Goal: Transaction & Acquisition: Purchase product/service

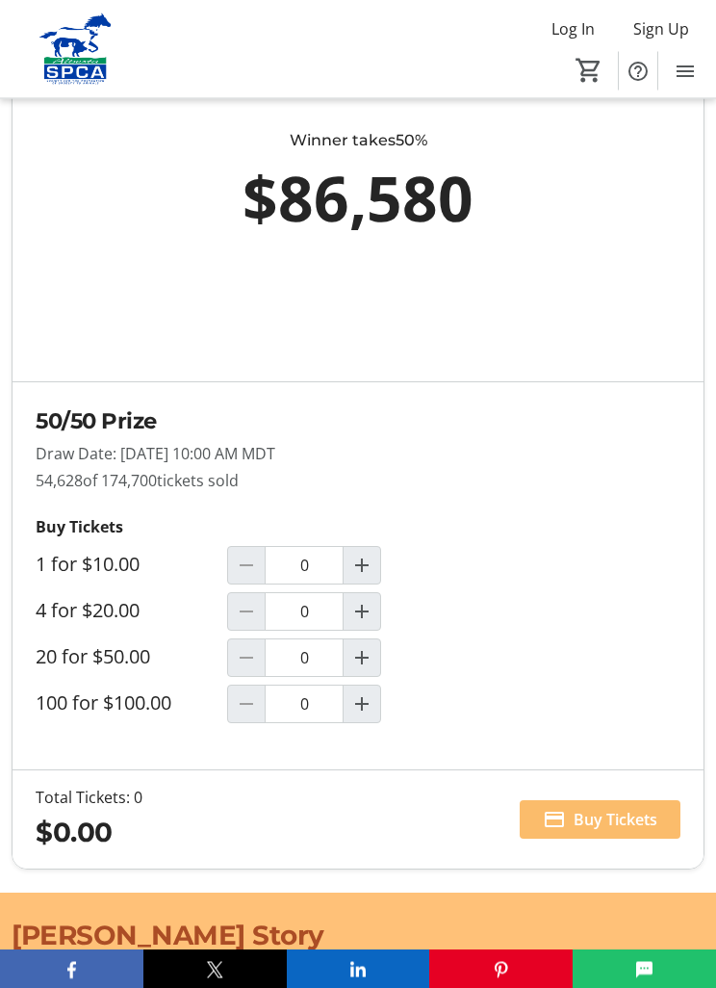
scroll to position [1690, 0]
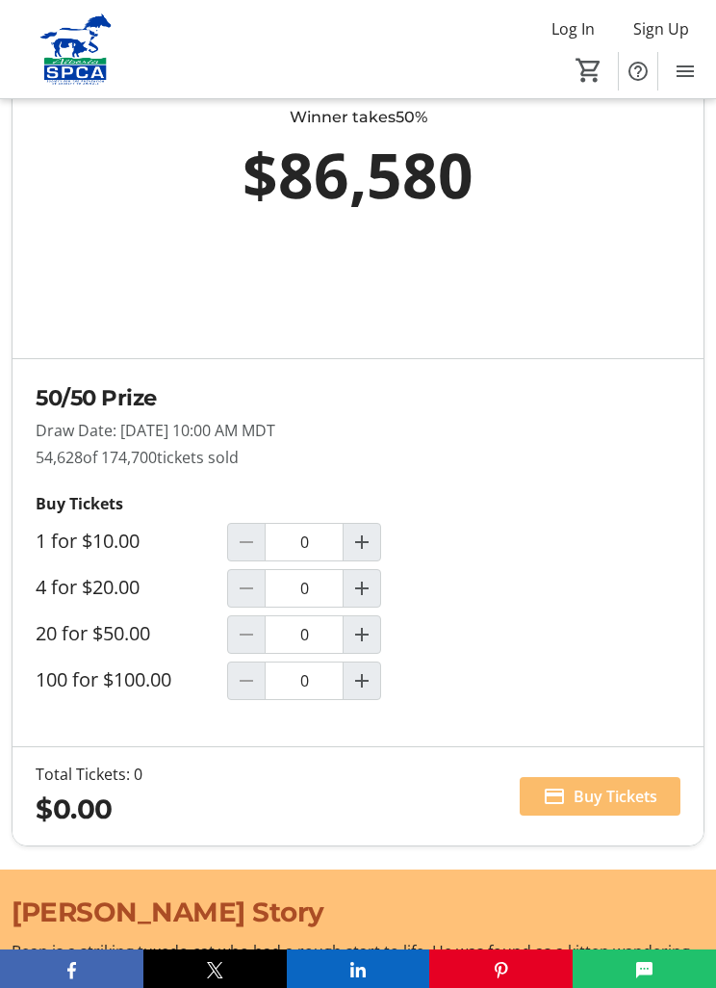
click at [374, 638] on mat-icon "Increment by one" at bounding box center [361, 634] width 23 height 23
type input "1"
click at [647, 798] on span "Buy Tickets" at bounding box center [616, 796] width 84 height 23
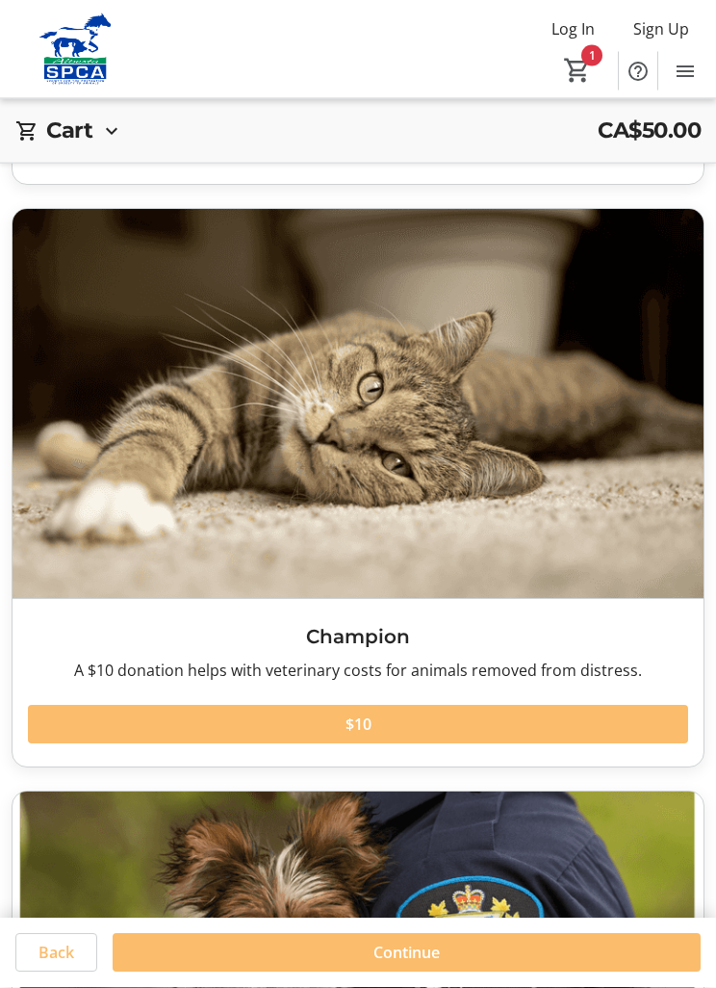
scroll to position [558, 0]
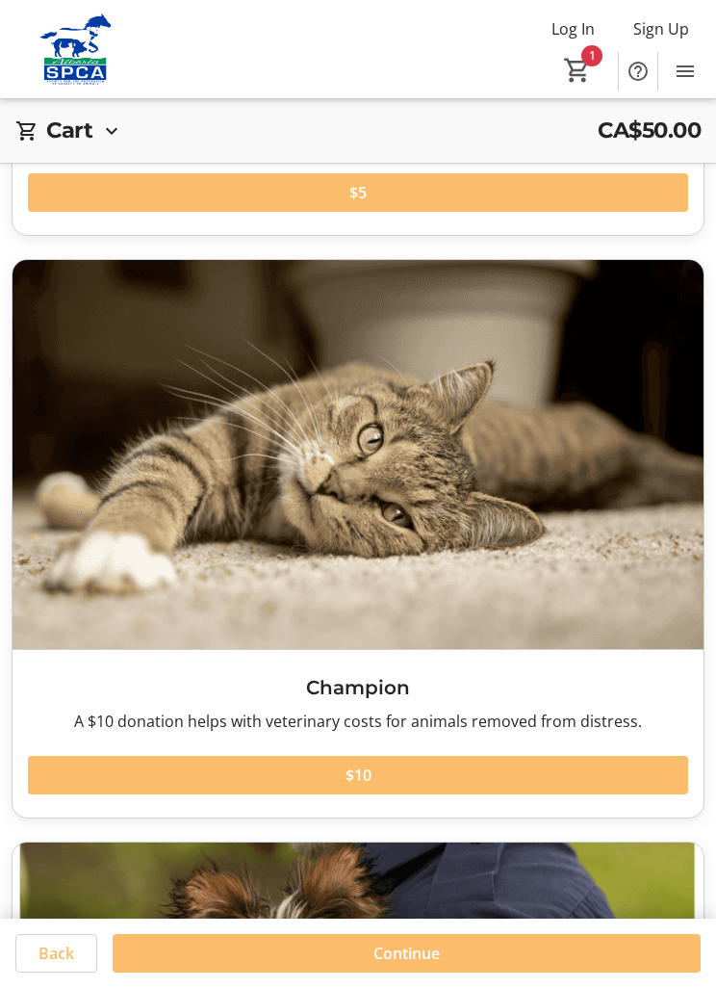
click at [448, 780] on span at bounding box center [358, 775] width 661 height 46
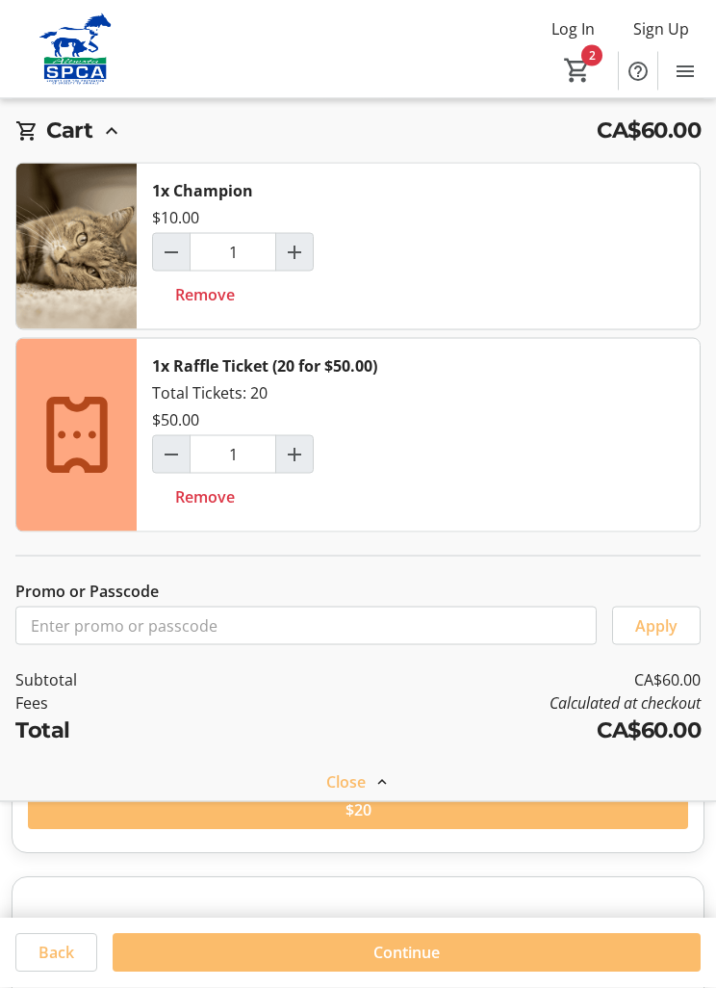
scroll to position [1106, 0]
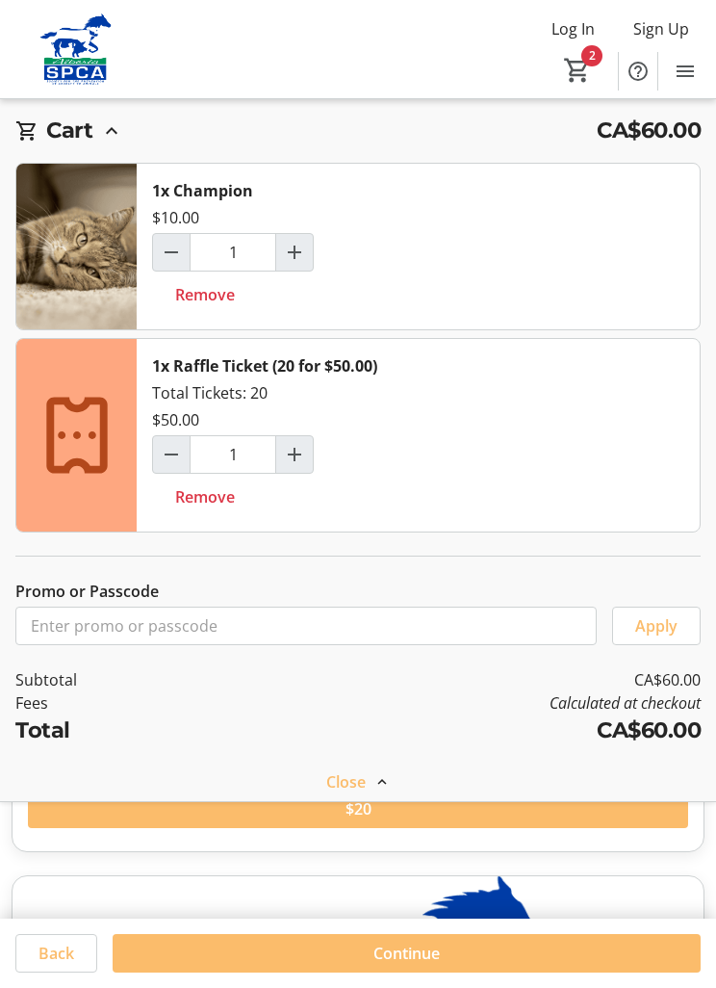
click at [527, 976] on span at bounding box center [407, 953] width 588 height 46
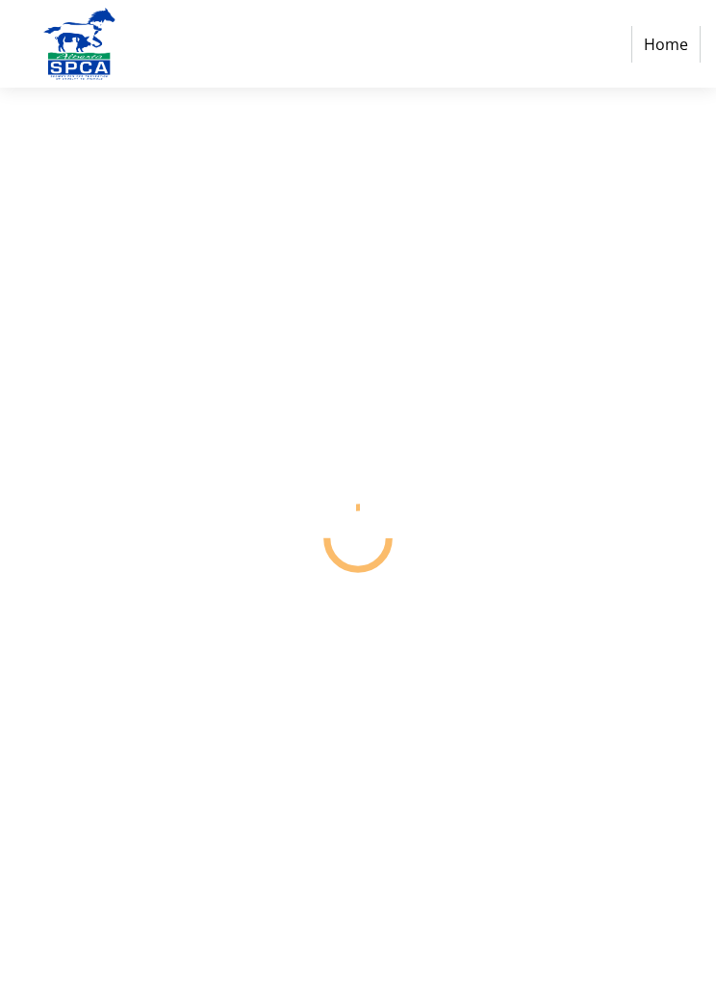
select select "CA"
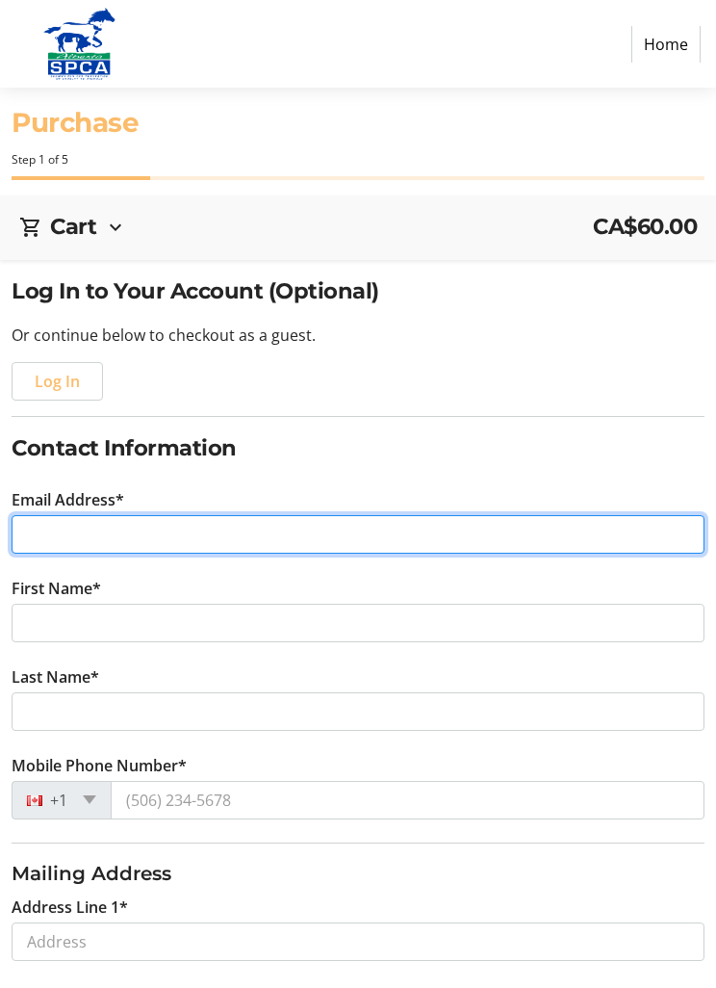
click at [218, 539] on input "Email Address*" at bounding box center [358, 534] width 693 height 39
type input "e"
